Goal: Feedback & Contribution: Contribute content

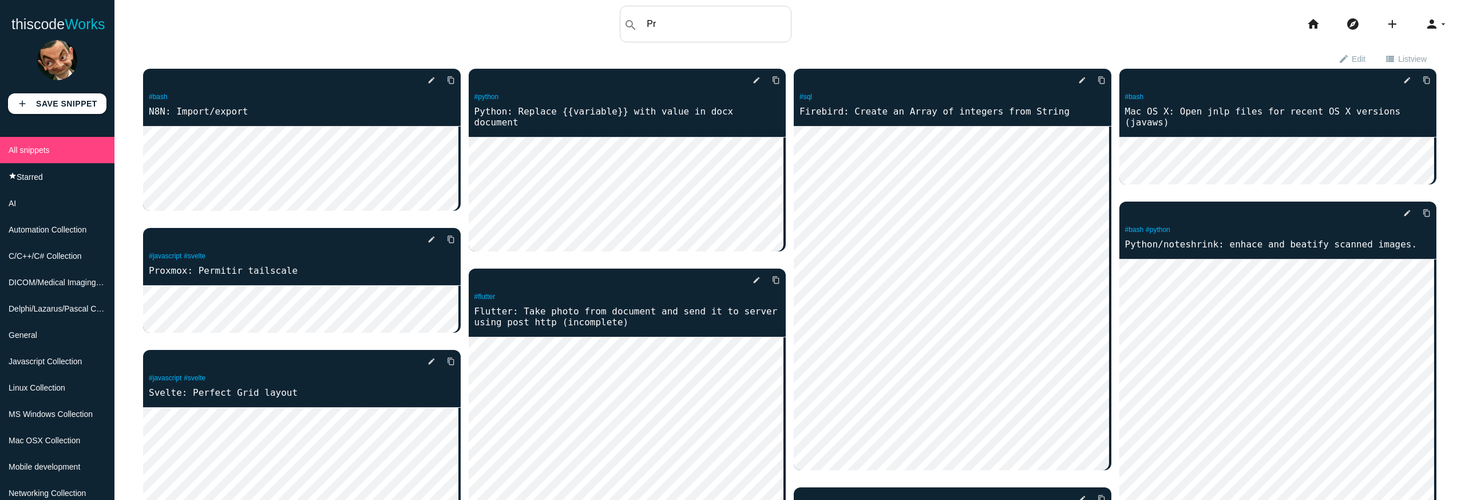
type input "P"
click at [1386, 22] on icon "add" at bounding box center [1393, 24] width 14 height 37
click at [1428, 22] on link "code Snippet" at bounding box center [1417, 20] width 80 height 29
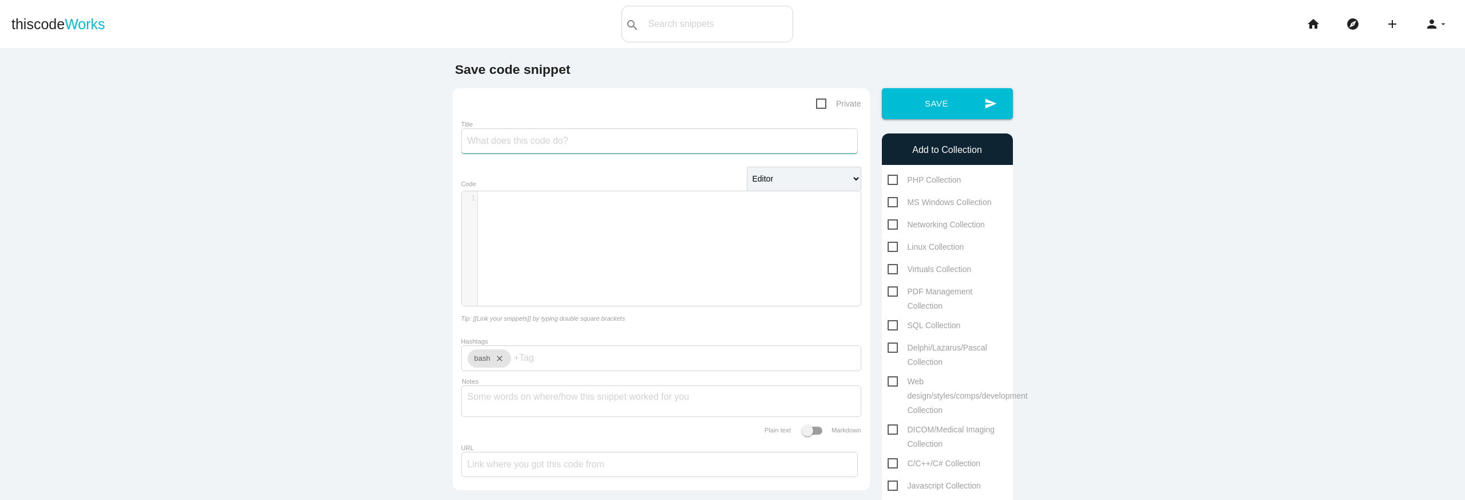
click at [615, 147] on input "Title" at bounding box center [659, 140] width 397 height 25
type input "Proxmox: Import OVA machine"
click at [626, 240] on div "​ x 1 ​" at bounding box center [670, 257] width 416 height 132
type textarea "options"
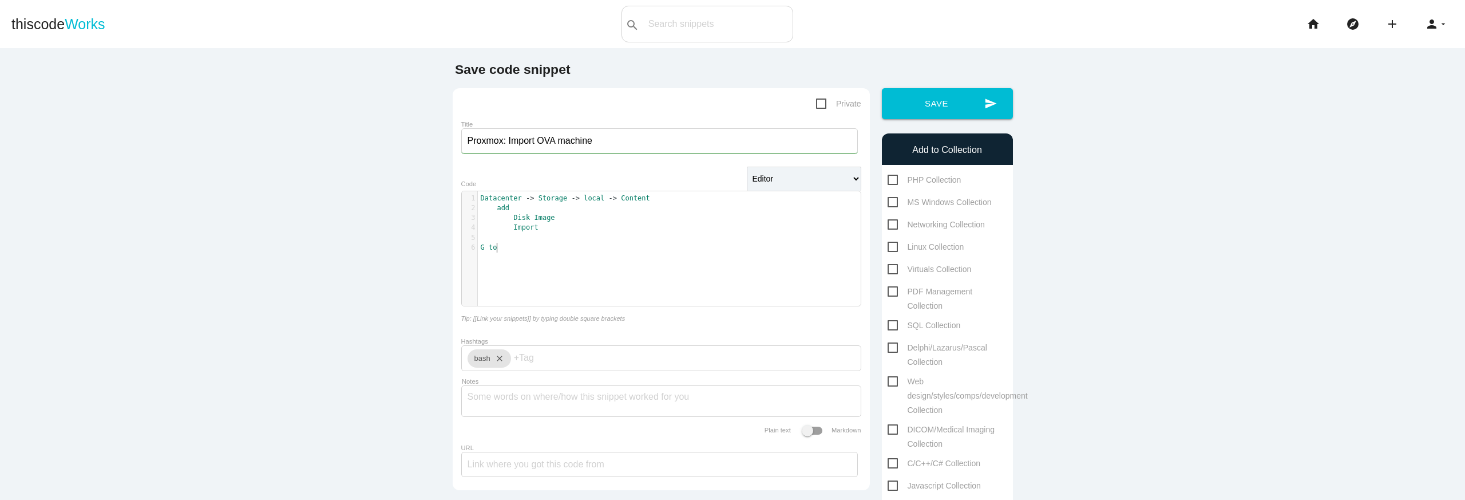
scroll to position [3, 15]
type textarea "G to Datacenter ->"
click at [481, 247] on span "G" at bounding box center [483, 247] width 4 height 8
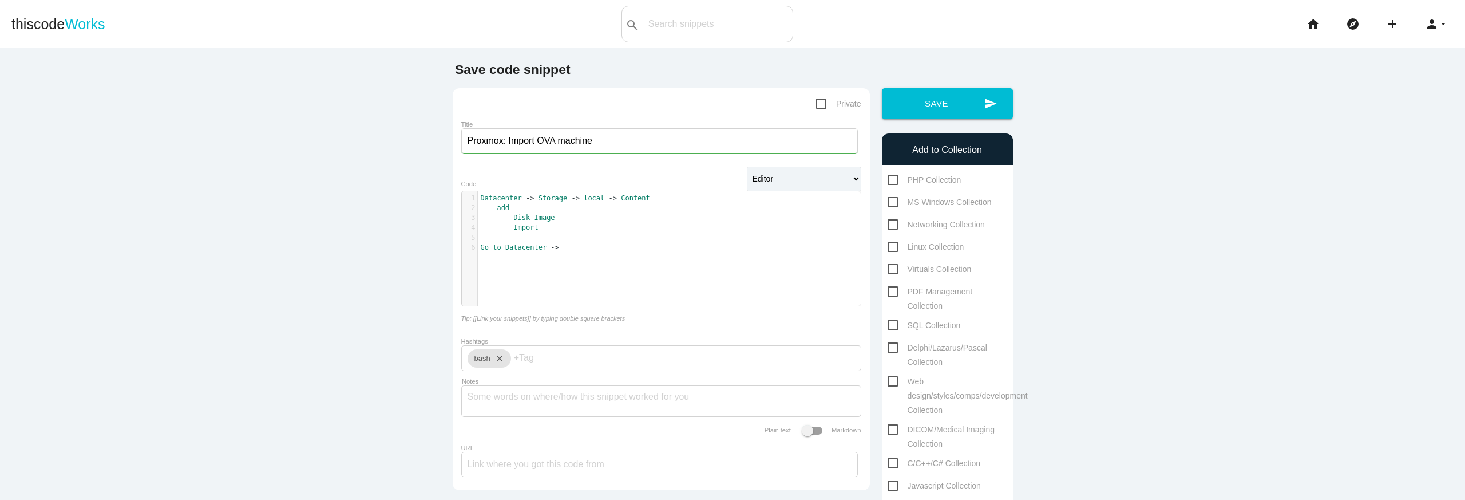
type textarea "o"
click at [612, 250] on pre "Go to Datacenter ->" at bounding box center [674, 248] width 392 height 10
type textarea "user ->"
type textarea "server -> Storage Local"
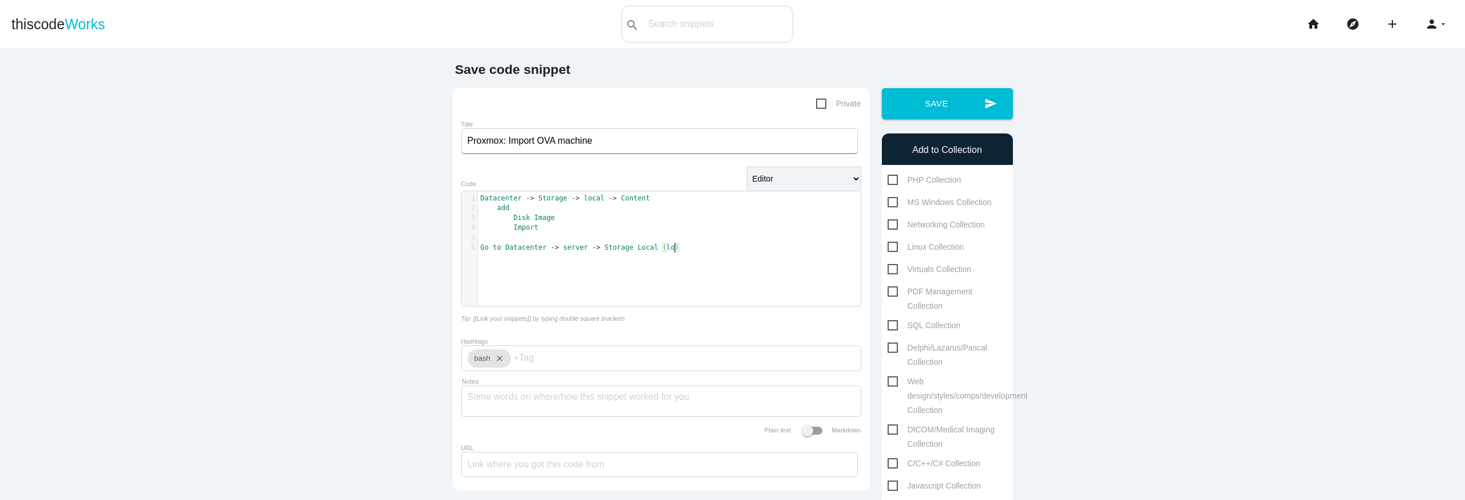
scroll to position [3, 15]
type textarea "local"
type textarea "U"
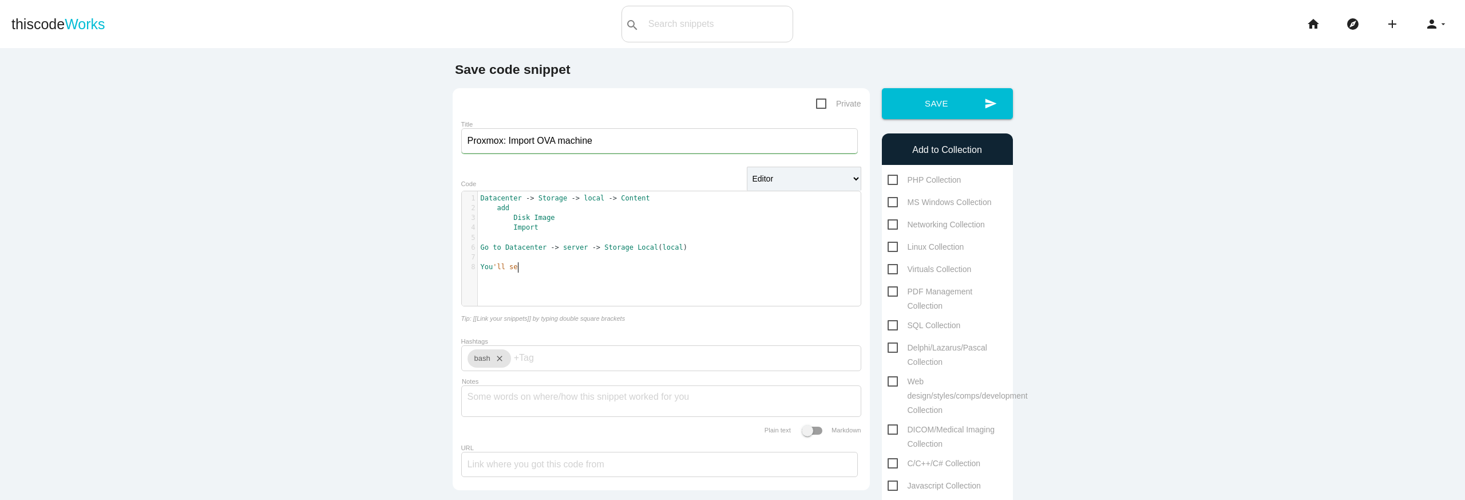
type textarea "You'll see"
type textarea "."
type textarea "now"
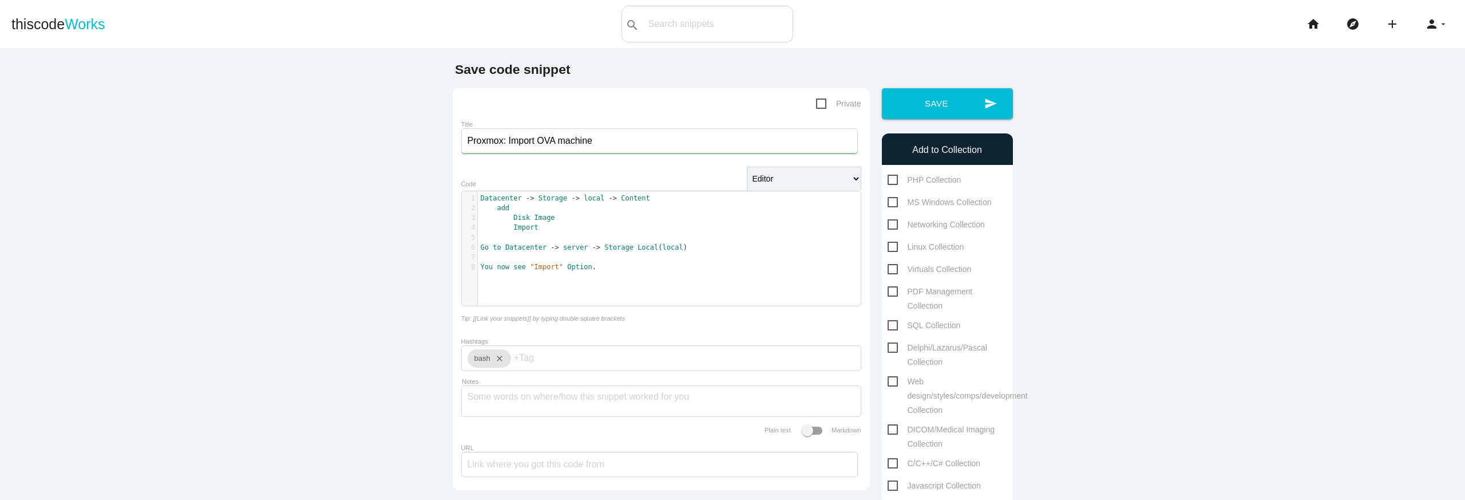
type textarea ""Import" Option."
